Goal: Check status

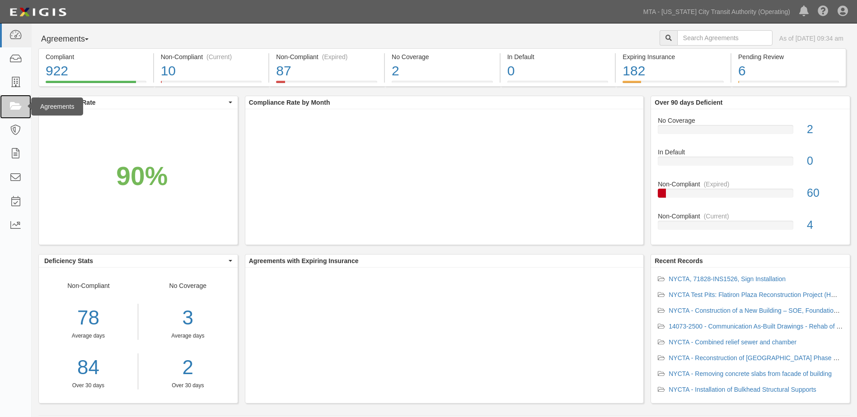
click at [12, 110] on icon at bounding box center [15, 107] width 13 height 10
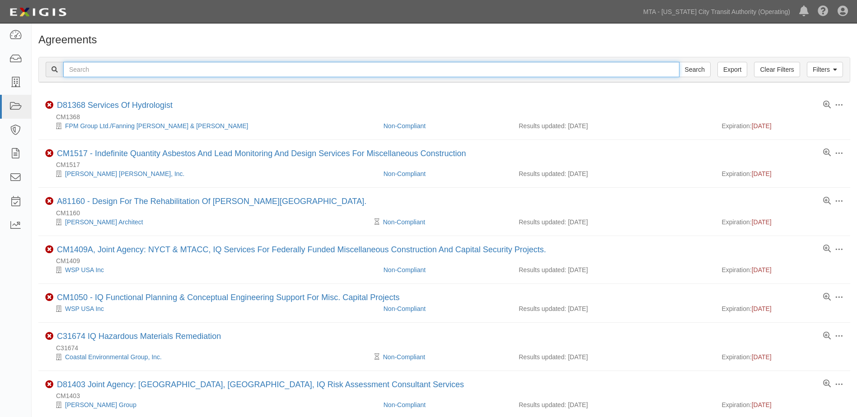
click at [112, 72] on input "text" at bounding box center [371, 69] width 616 height 15
type input "CM1272"
click at [679, 62] on input "Search" at bounding box center [695, 69] width 32 height 15
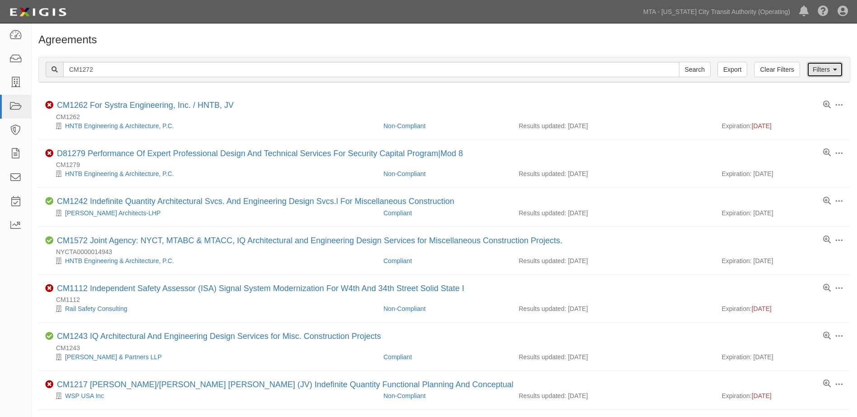
click at [835, 68] on icon at bounding box center [835, 70] width 4 height 6
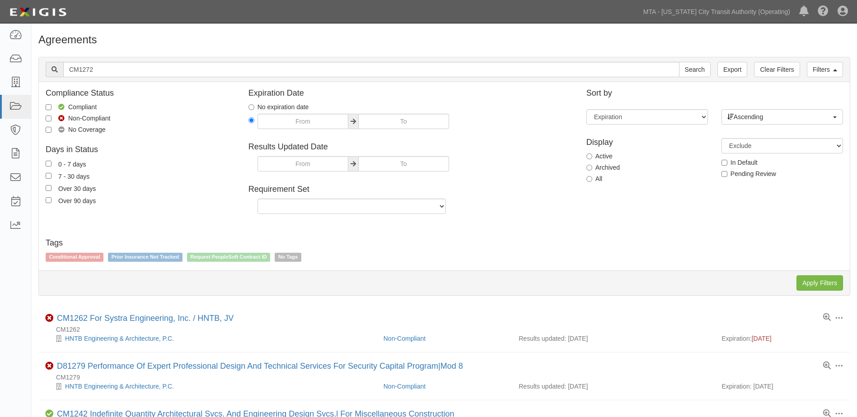
click at [591, 171] on label "Archived" at bounding box center [602, 167] width 33 height 9
click at [591, 171] on input "Archived" at bounding box center [589, 168] width 6 height 6
radio input "true"
click at [815, 282] on input "Apply Filters" at bounding box center [819, 283] width 47 height 15
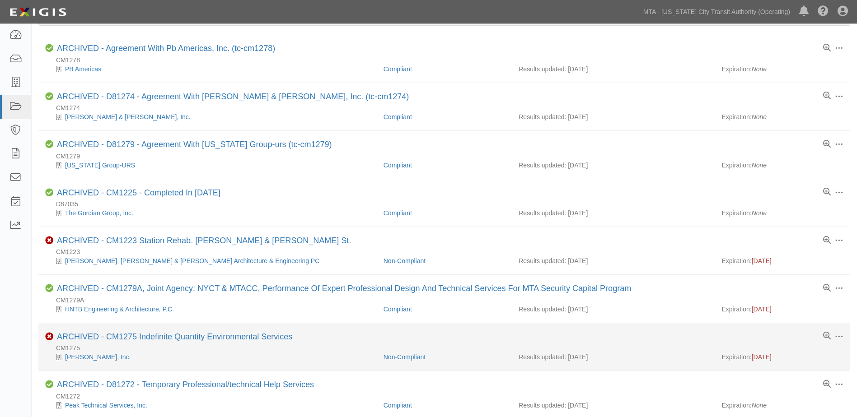
scroll to position [90, 0]
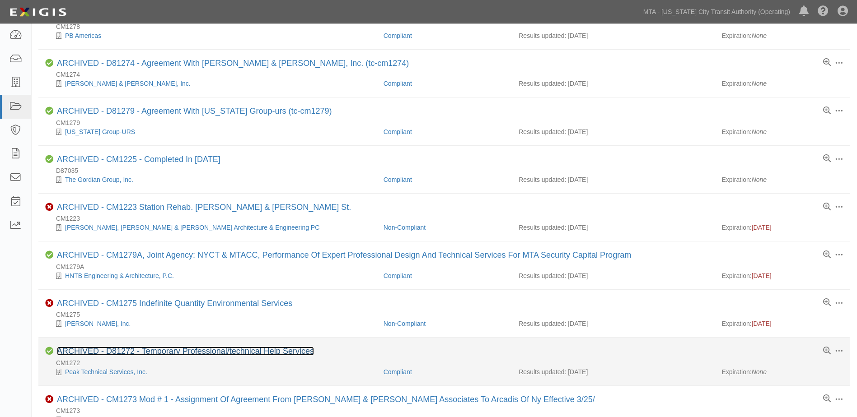
click at [213, 354] on link "ARCHIVED - D81272 - Temporary Professional/technical Help Services" at bounding box center [185, 351] width 257 height 9
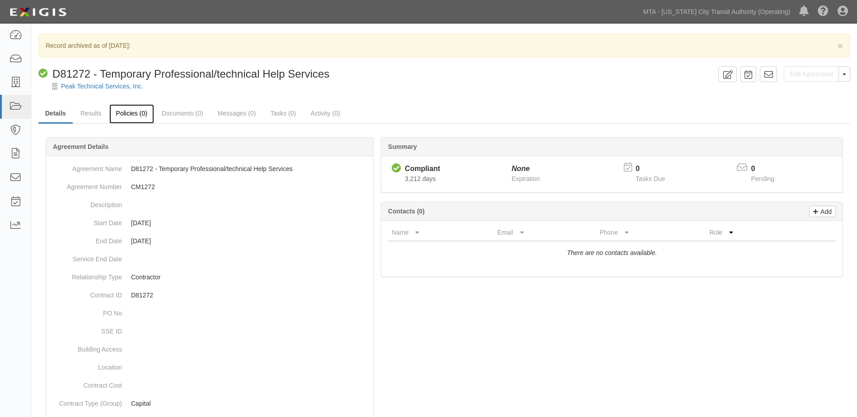
click at [128, 113] on link "Policies (0)" at bounding box center [131, 113] width 45 height 19
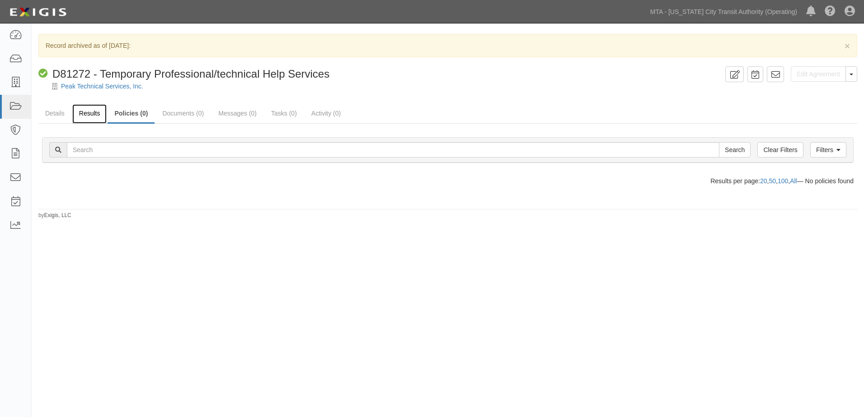
click at [89, 115] on link "Results" at bounding box center [89, 113] width 35 height 19
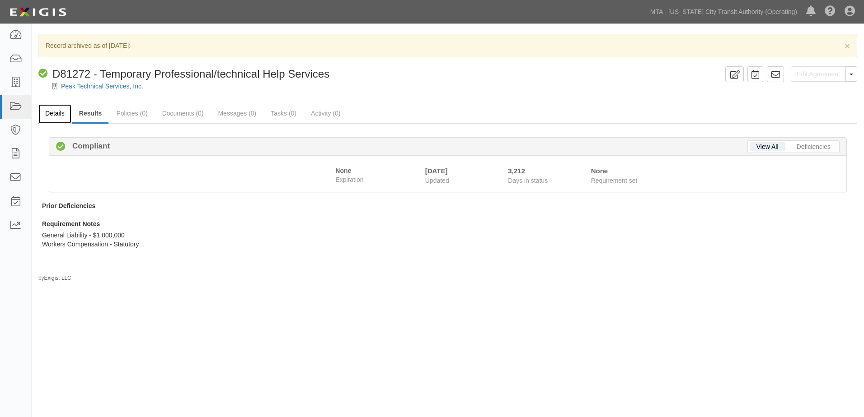
click at [56, 111] on link "Details" at bounding box center [54, 113] width 33 height 19
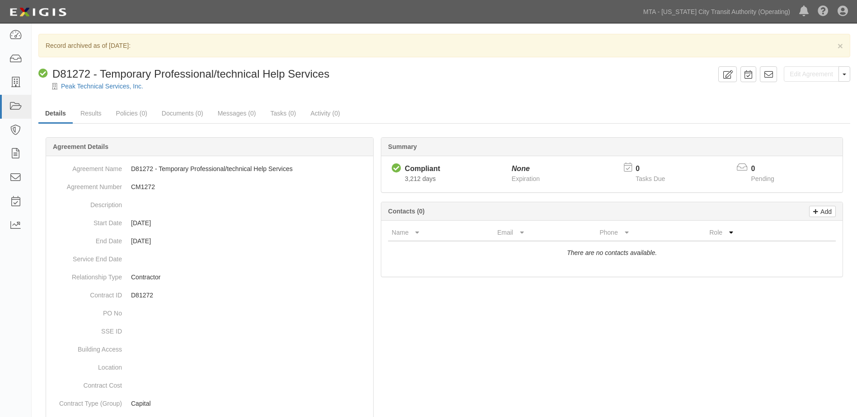
drag, startPoint x: 17, startPoint y: 354, endPoint x: 15, endPoint y: 347, distance: 6.5
click at [16, 351] on div "Dashboard Inbox Parties Agreements Coverages Documents Messages Tasks Reports" at bounding box center [16, 220] width 32 height 394
